Goal: Transaction & Acquisition: Purchase product/service

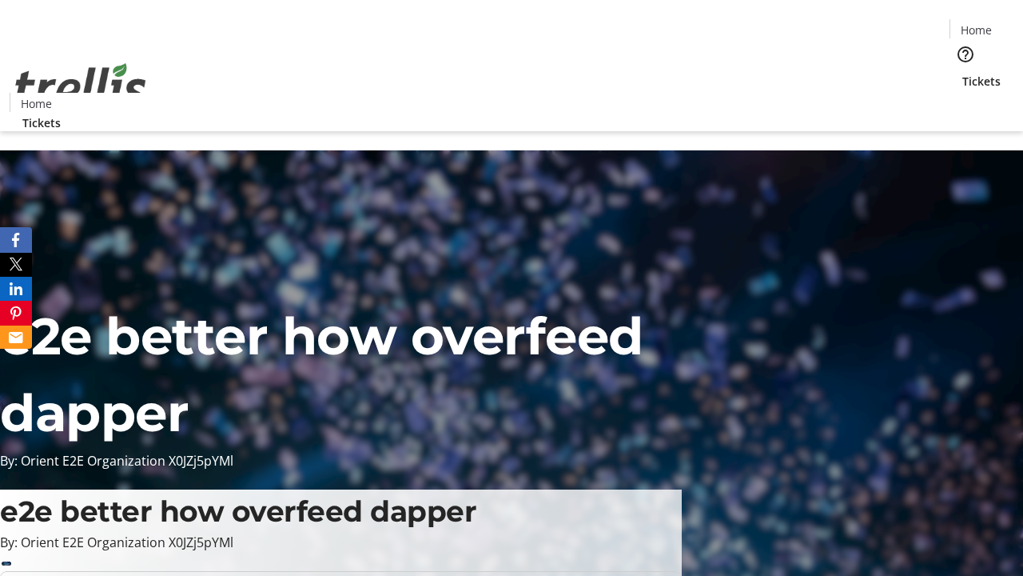
click at [963, 73] on span "Tickets" at bounding box center [982, 81] width 38 height 17
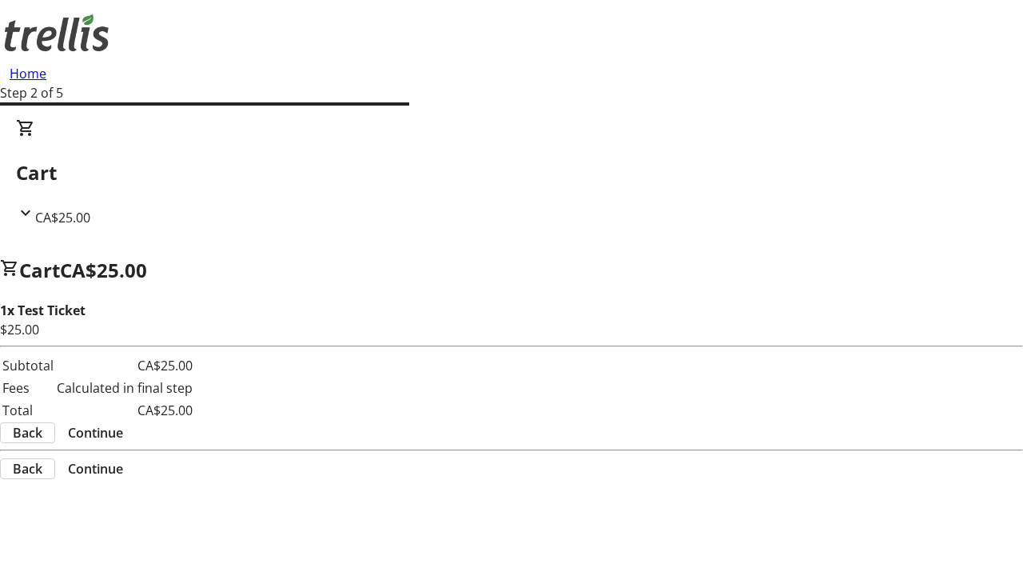
click at [123, 423] on span "Continue" at bounding box center [95, 432] width 55 height 19
